Goal: Find specific page/section: Find specific page/section

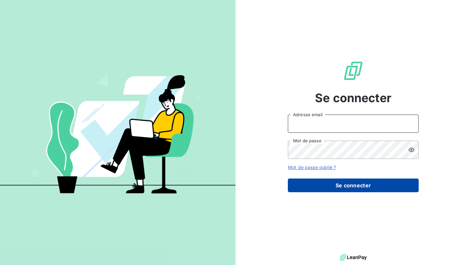
type input "[EMAIL_ADDRESS][DOMAIN_NAME]"
click at [297, 183] on button "Se connecter" at bounding box center [353, 186] width 131 height 14
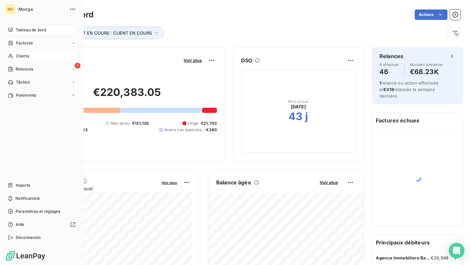
click at [12, 54] on icon at bounding box center [11, 56] width 6 height 5
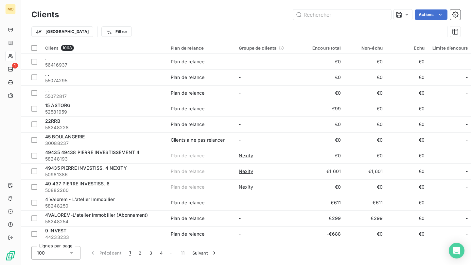
type input "1"
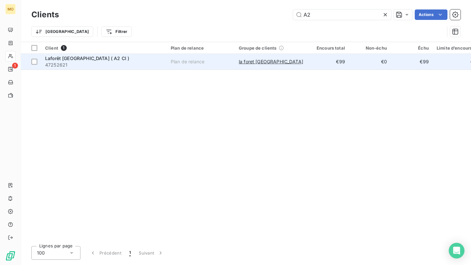
type input "A2"
click at [172, 63] on div "Plan de relance" at bounding box center [188, 61] width 34 height 7
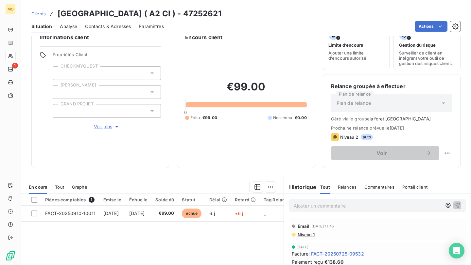
scroll to position [23, 0]
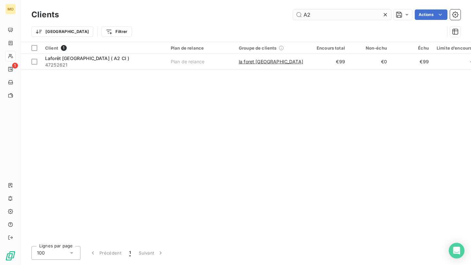
click at [311, 18] on input "A2" at bounding box center [342, 14] width 98 height 10
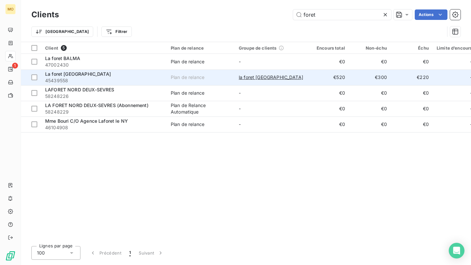
type input "foret"
click at [115, 78] on span "45439558" at bounding box center [104, 80] width 118 height 7
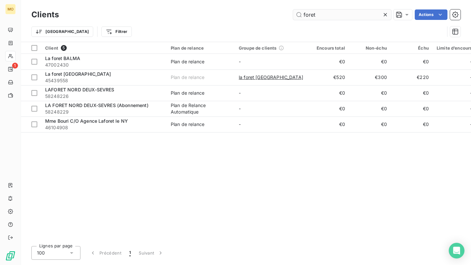
click at [334, 15] on input "foret" at bounding box center [342, 14] width 98 height 10
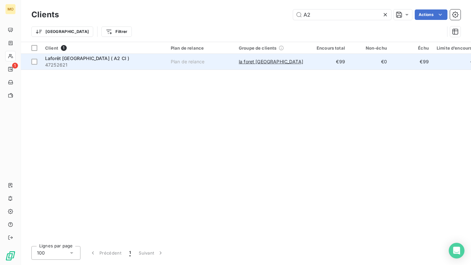
type input "A2"
click at [115, 63] on span "47252621" at bounding box center [104, 65] width 118 height 7
